Goal: Task Accomplishment & Management: Manage account settings

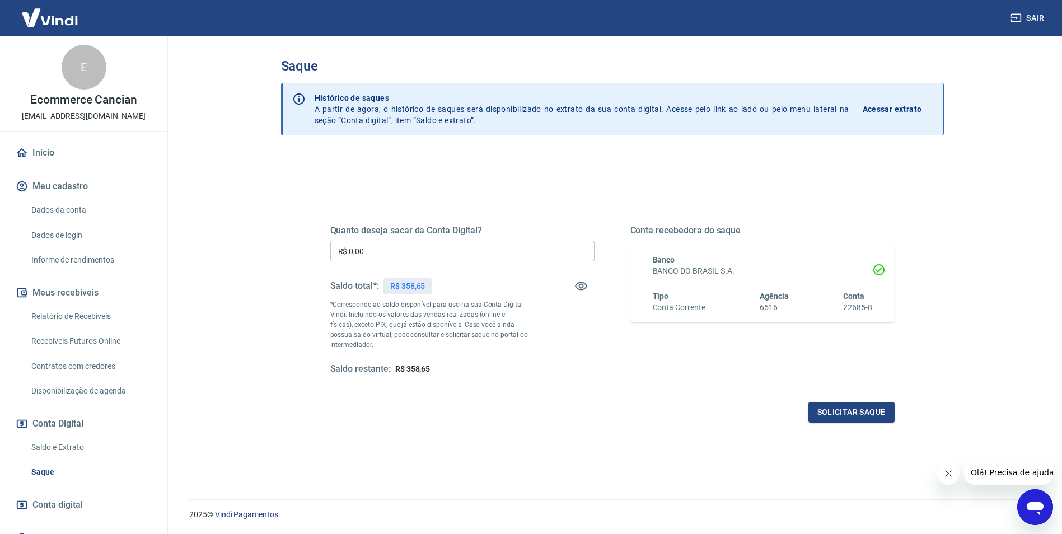
click at [293, 183] on div "Quanto deseja sacar da Conta Digital? R$ 0,00 ​ Saldo total*: R$ 358,65 *Corres…" at bounding box center [612, 360] width 663 height 414
click at [39, 156] on link "Início" at bounding box center [83, 153] width 141 height 25
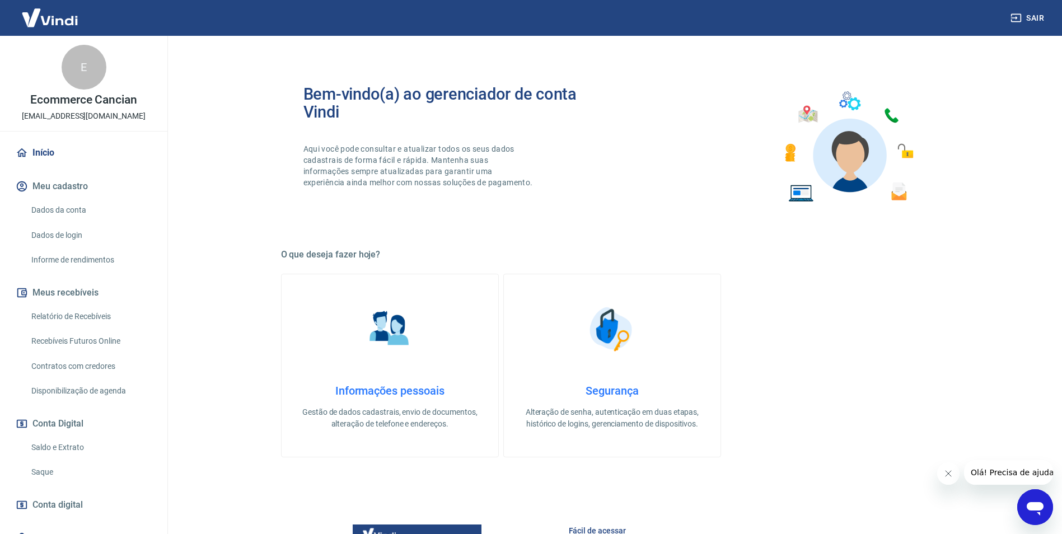
click at [76, 63] on div "E" at bounding box center [84, 67] width 45 height 45
click at [65, 22] on img at bounding box center [49, 18] width 73 height 34
click at [32, 16] on img at bounding box center [49, 18] width 73 height 34
click at [33, 16] on img at bounding box center [49, 18] width 73 height 34
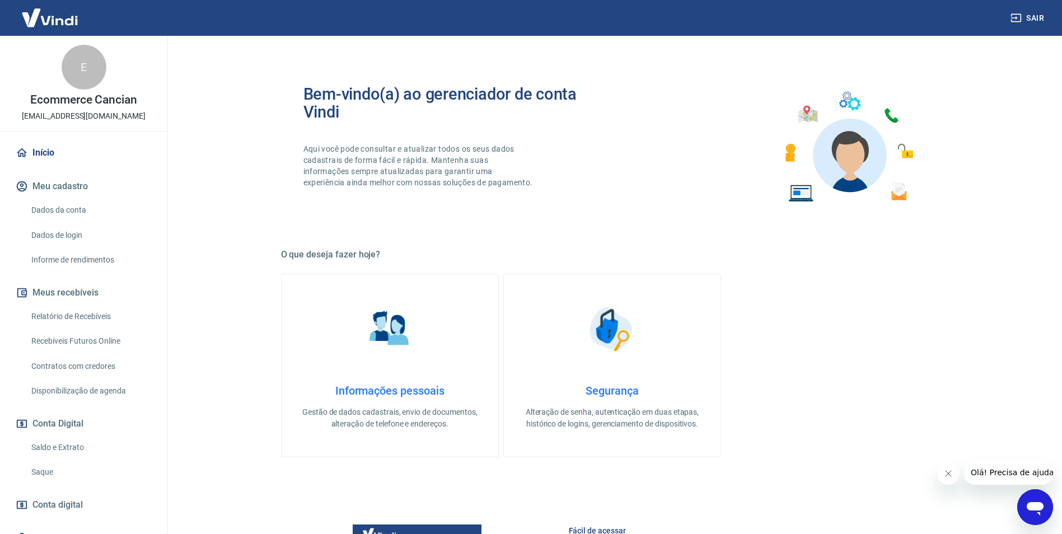
click at [33, 16] on img at bounding box center [49, 18] width 73 height 34
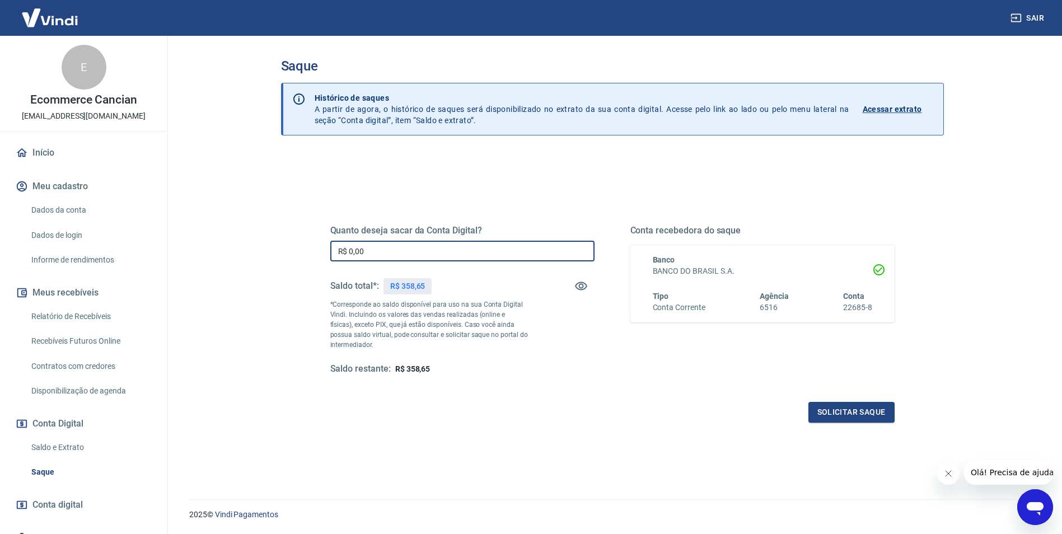
click at [395, 252] on input "R$ 0,00" at bounding box center [462, 251] width 264 height 21
type input "R$ 358,65"
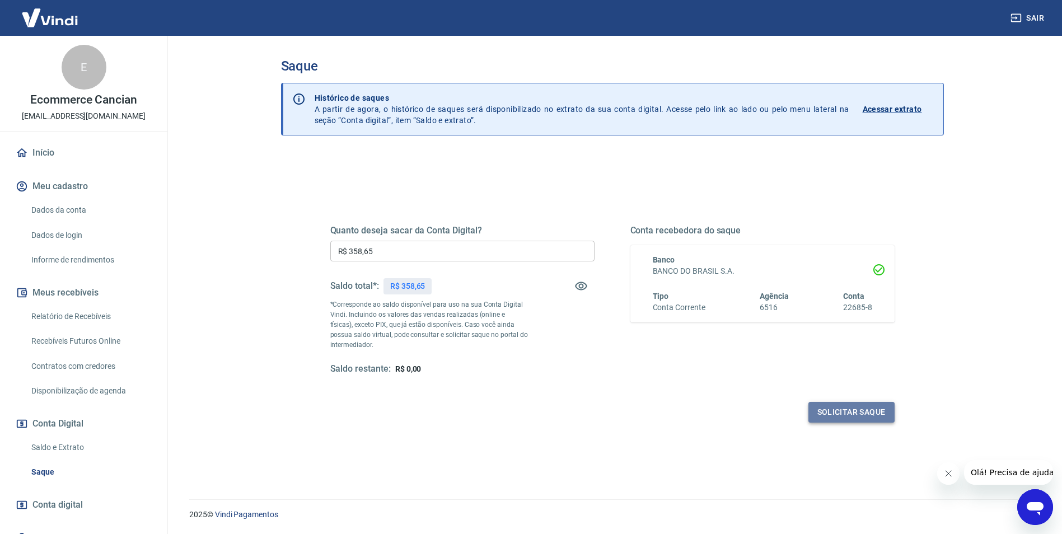
click at [852, 415] on button "Solicitar saque" at bounding box center [851, 412] width 86 height 21
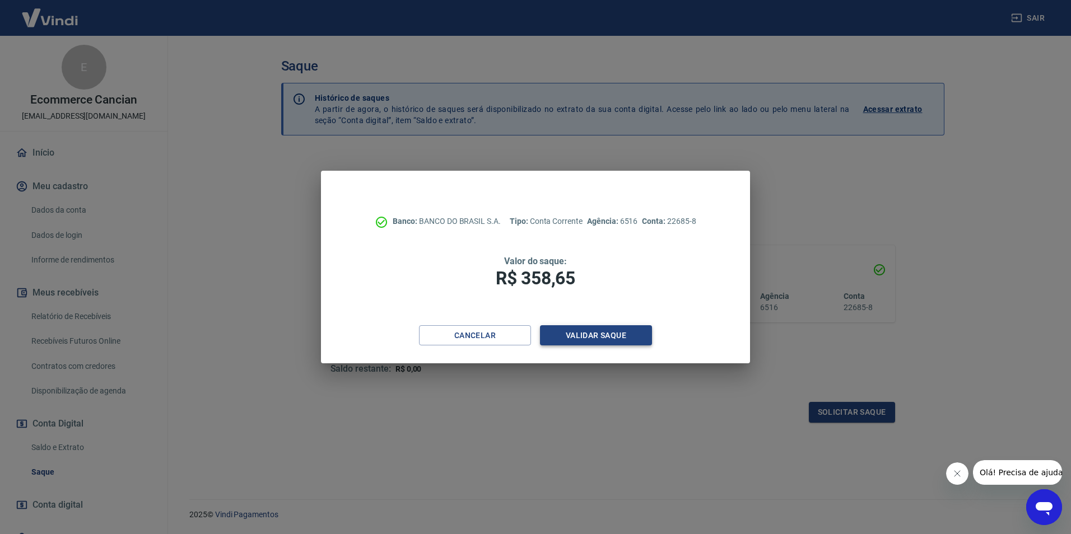
click at [616, 335] on button "Validar saque" at bounding box center [596, 335] width 112 height 21
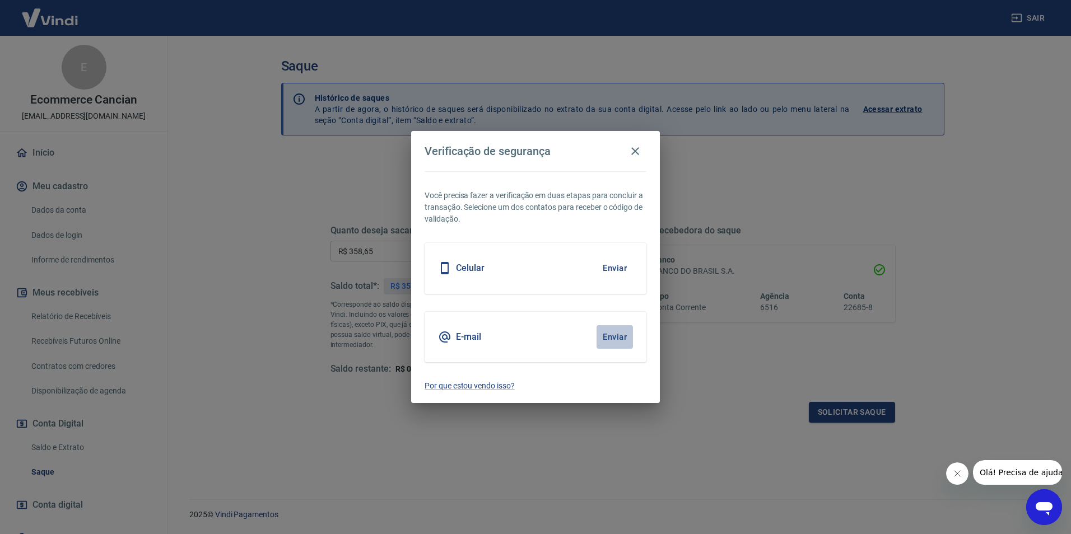
click at [623, 338] on button "Enviar" at bounding box center [614, 337] width 36 height 24
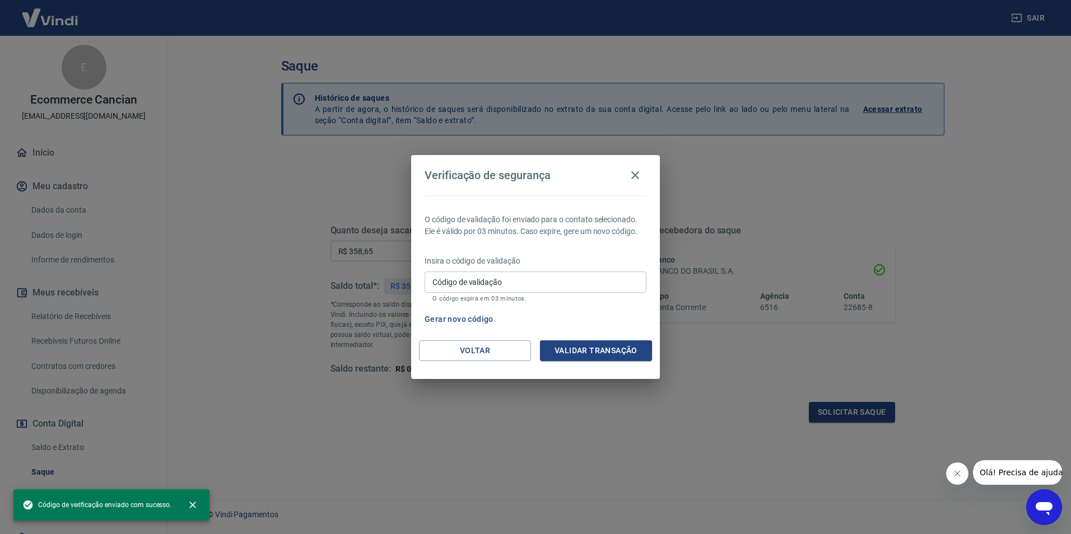
click at [605, 334] on body "Sair E Ecommerce Cancian ecommerce@cancian.com.br Início Meu cadastro Dados da …" at bounding box center [535, 267] width 1071 height 534
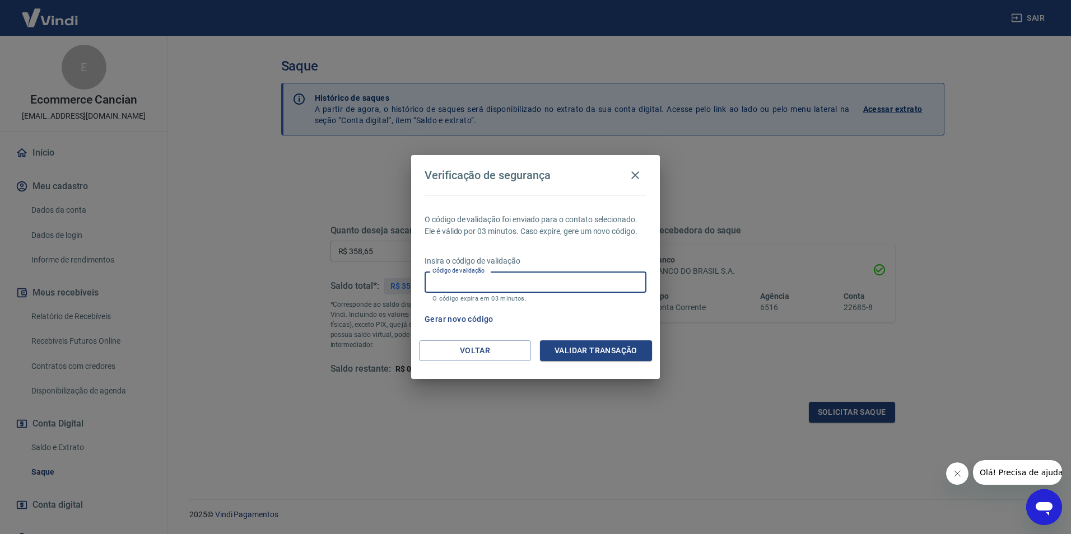
click at [553, 288] on input "Código de validação" at bounding box center [535, 282] width 222 height 21
type input "190055"
click at [600, 352] on button "Validar transação" at bounding box center [596, 350] width 112 height 21
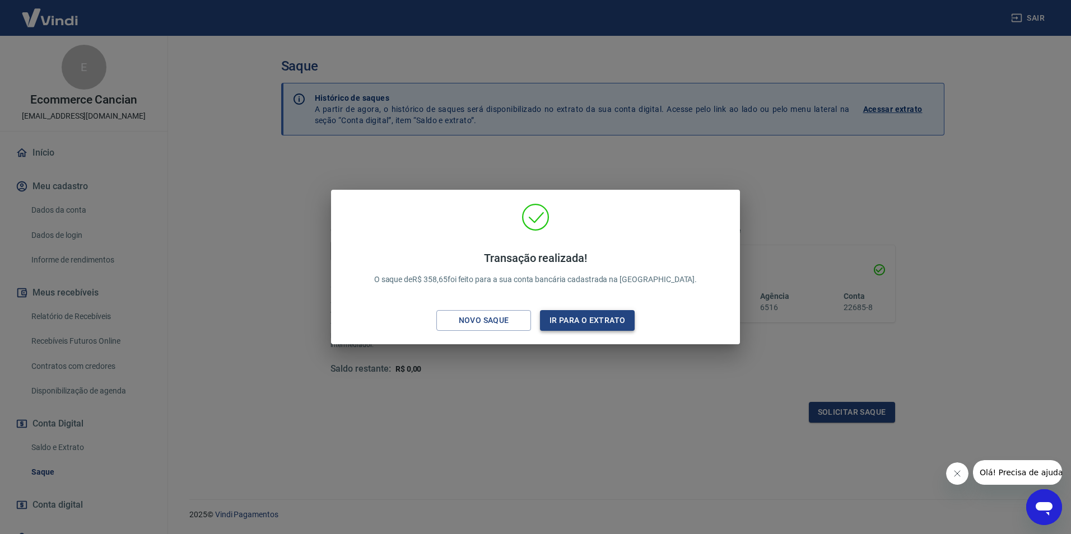
click at [612, 320] on button "Ir para o extrato" at bounding box center [587, 320] width 95 height 21
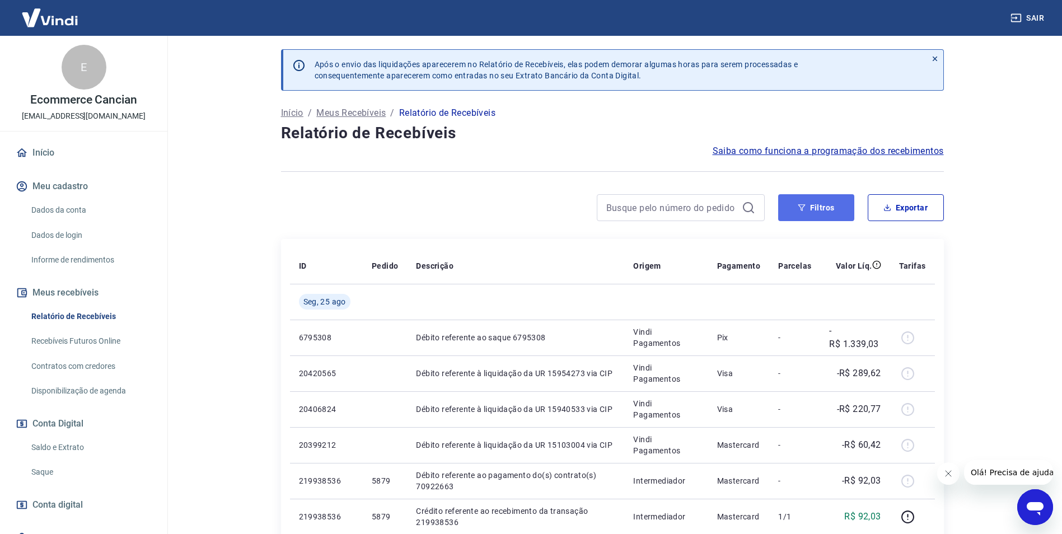
click at [799, 208] on icon "button" at bounding box center [802, 208] width 8 height 8
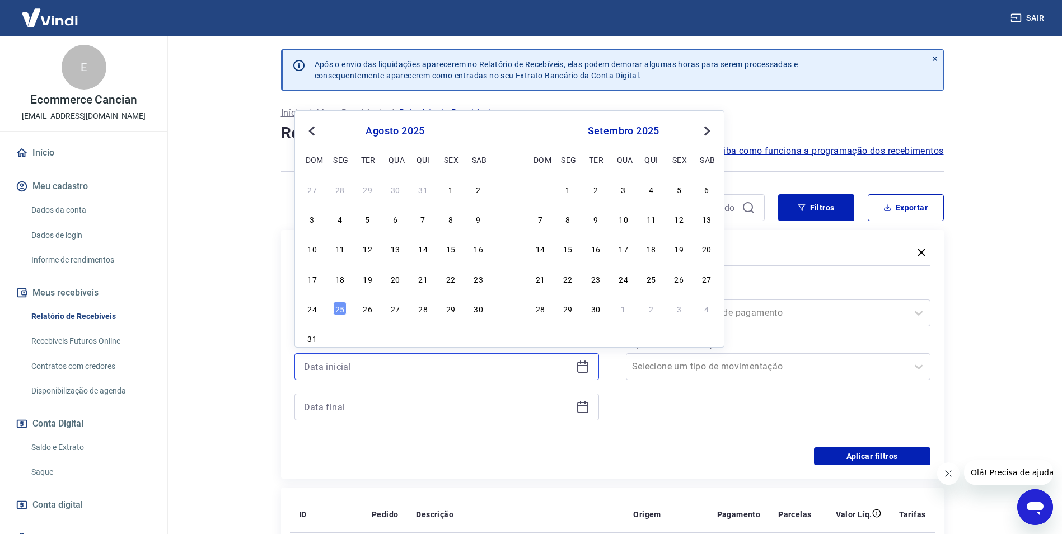
click at [401, 373] on input at bounding box center [438, 366] width 268 height 17
click at [369, 281] on div "19" at bounding box center [367, 278] width 13 height 13
type input "19/08/2025"
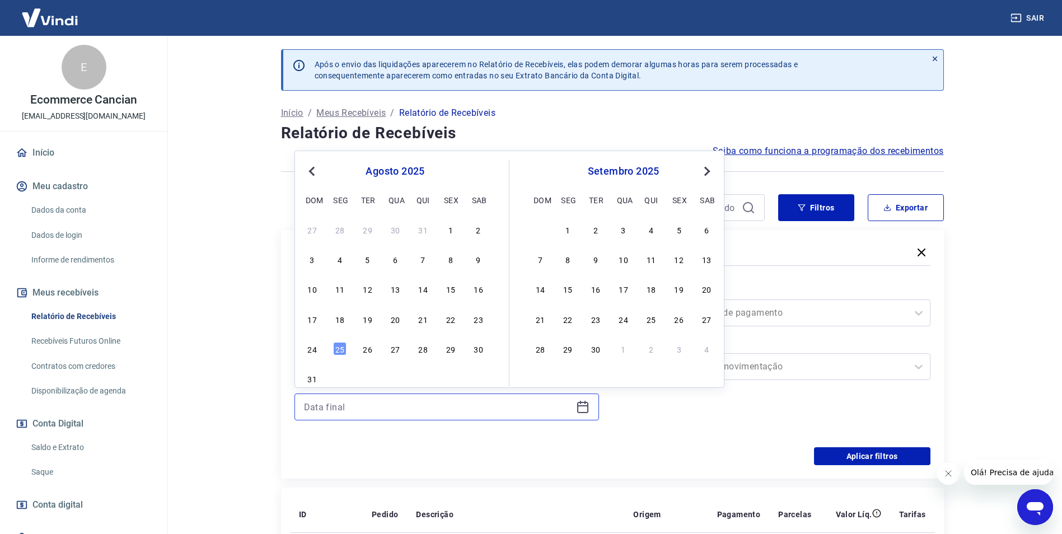
click at [406, 404] on input at bounding box center [438, 407] width 268 height 17
click at [363, 323] on div "19" at bounding box center [367, 318] width 13 height 13
type input "19/08/2025"
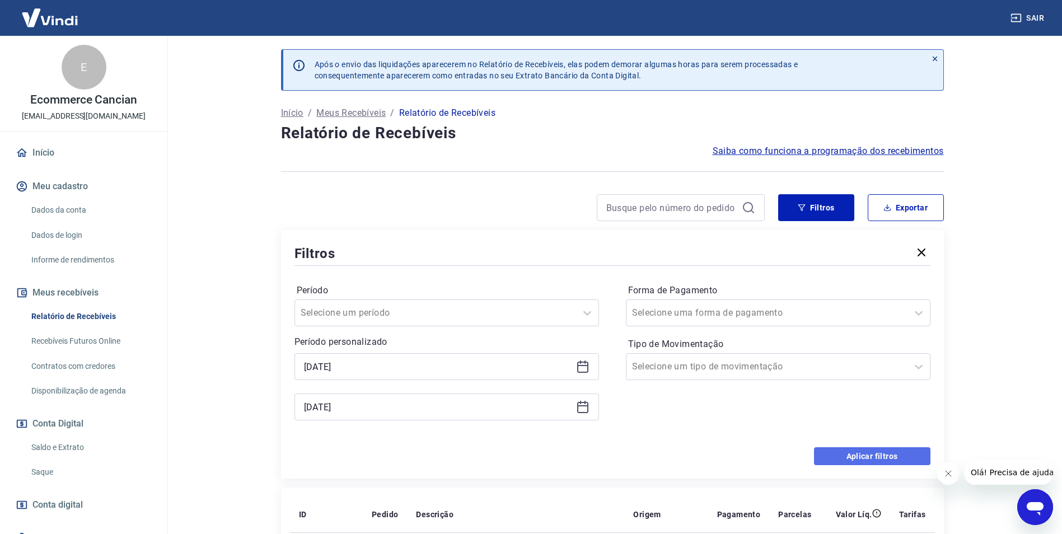
click at [875, 454] on button "Aplicar filtros" at bounding box center [872, 456] width 116 height 18
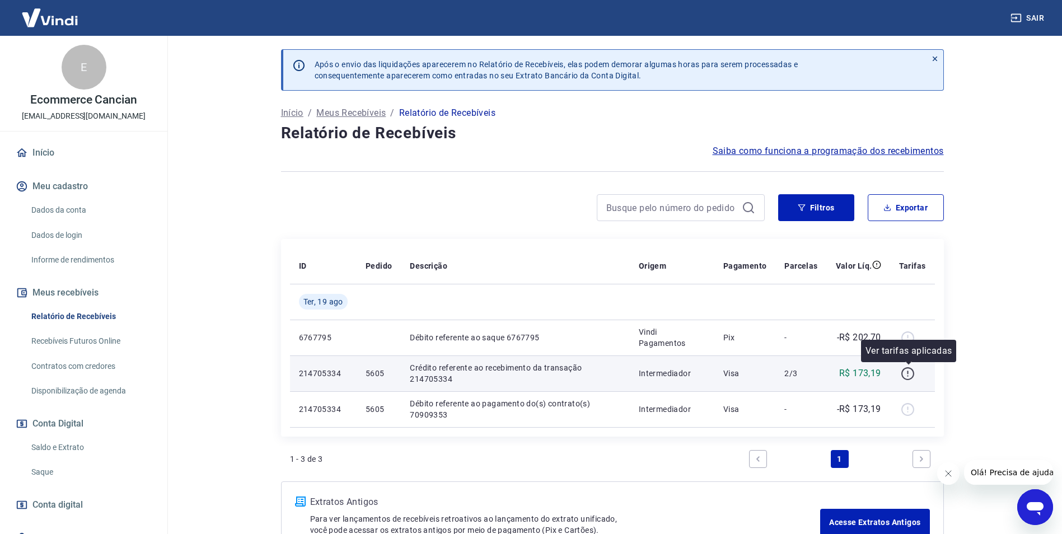
click at [913, 374] on icon "button" at bounding box center [908, 374] width 14 height 14
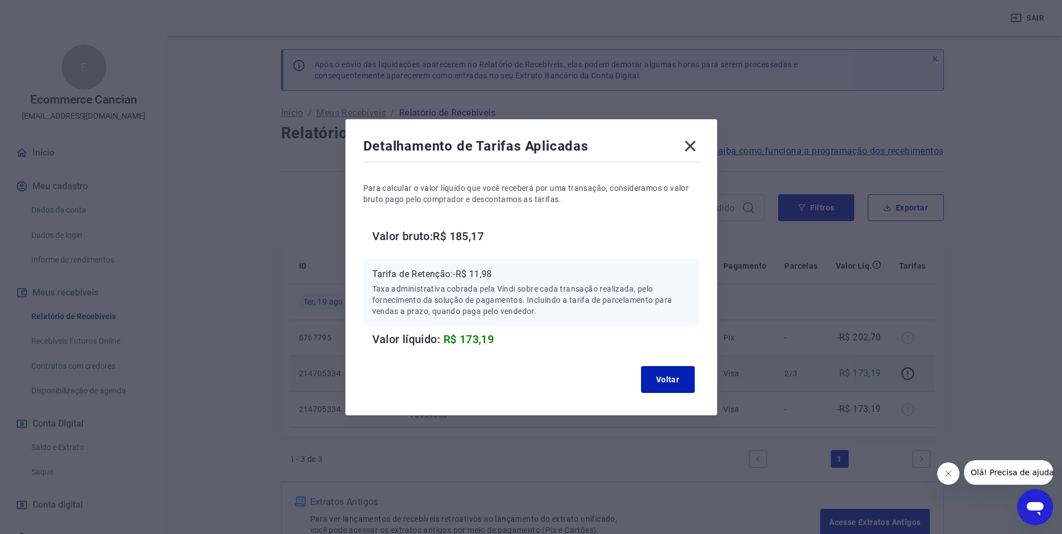
click at [695, 148] on icon at bounding box center [690, 146] width 11 height 11
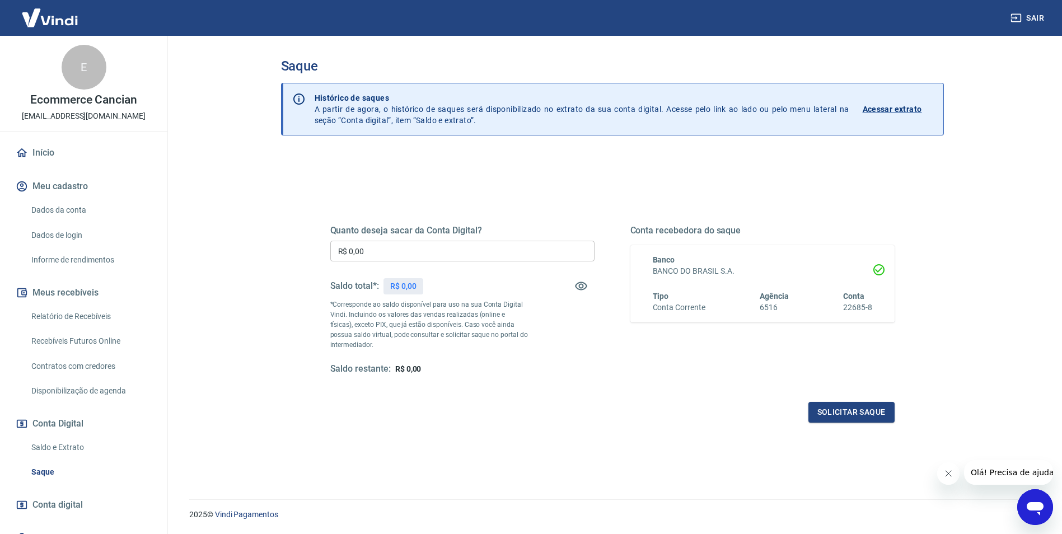
click at [482, 363] on div "Saldo restante: R$ 0,00" at bounding box center [462, 369] width 264 height 12
